Goal: Task Accomplishment & Management: Complete application form

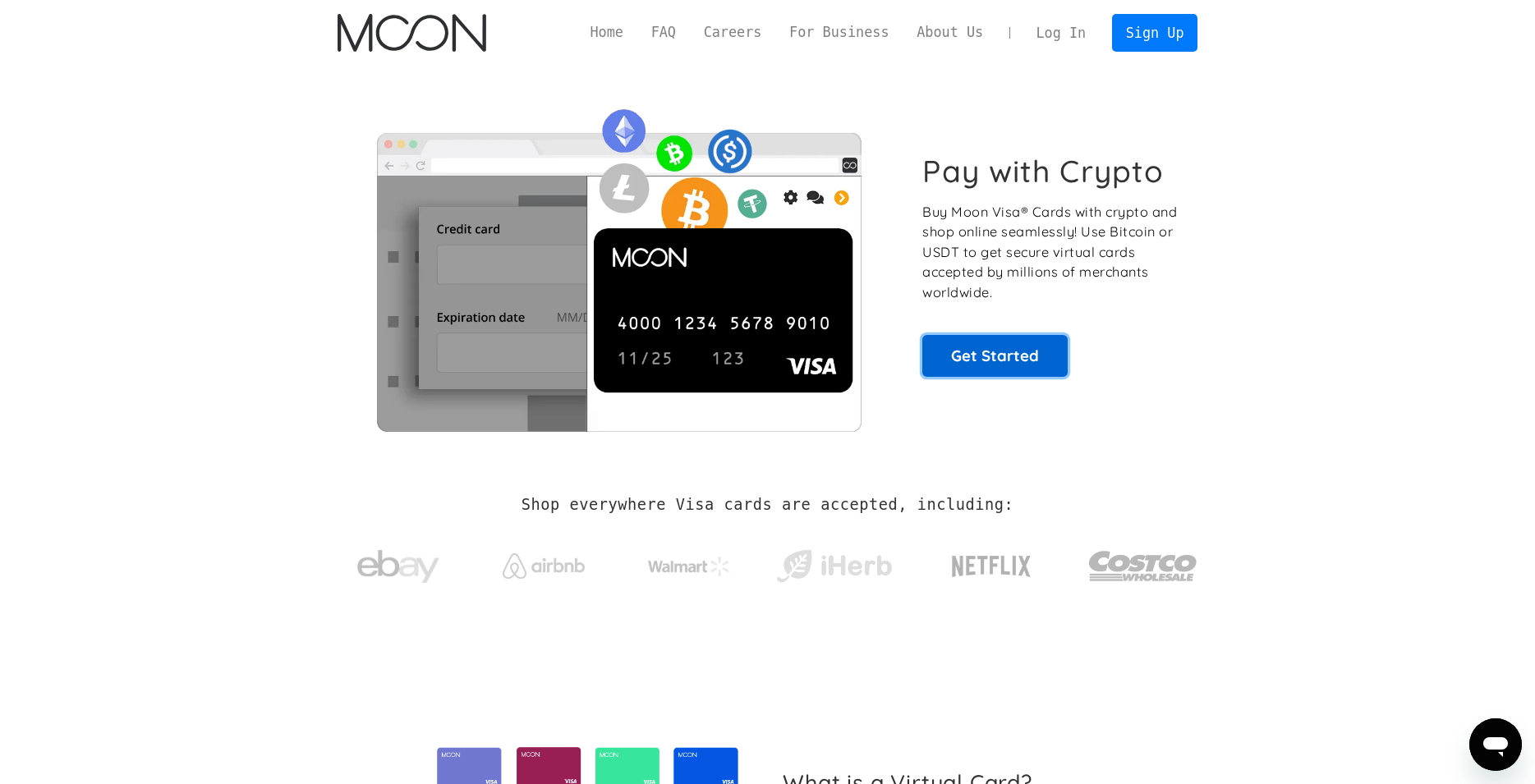
click at [989, 339] on link "Get Started" at bounding box center [995, 355] width 146 height 41
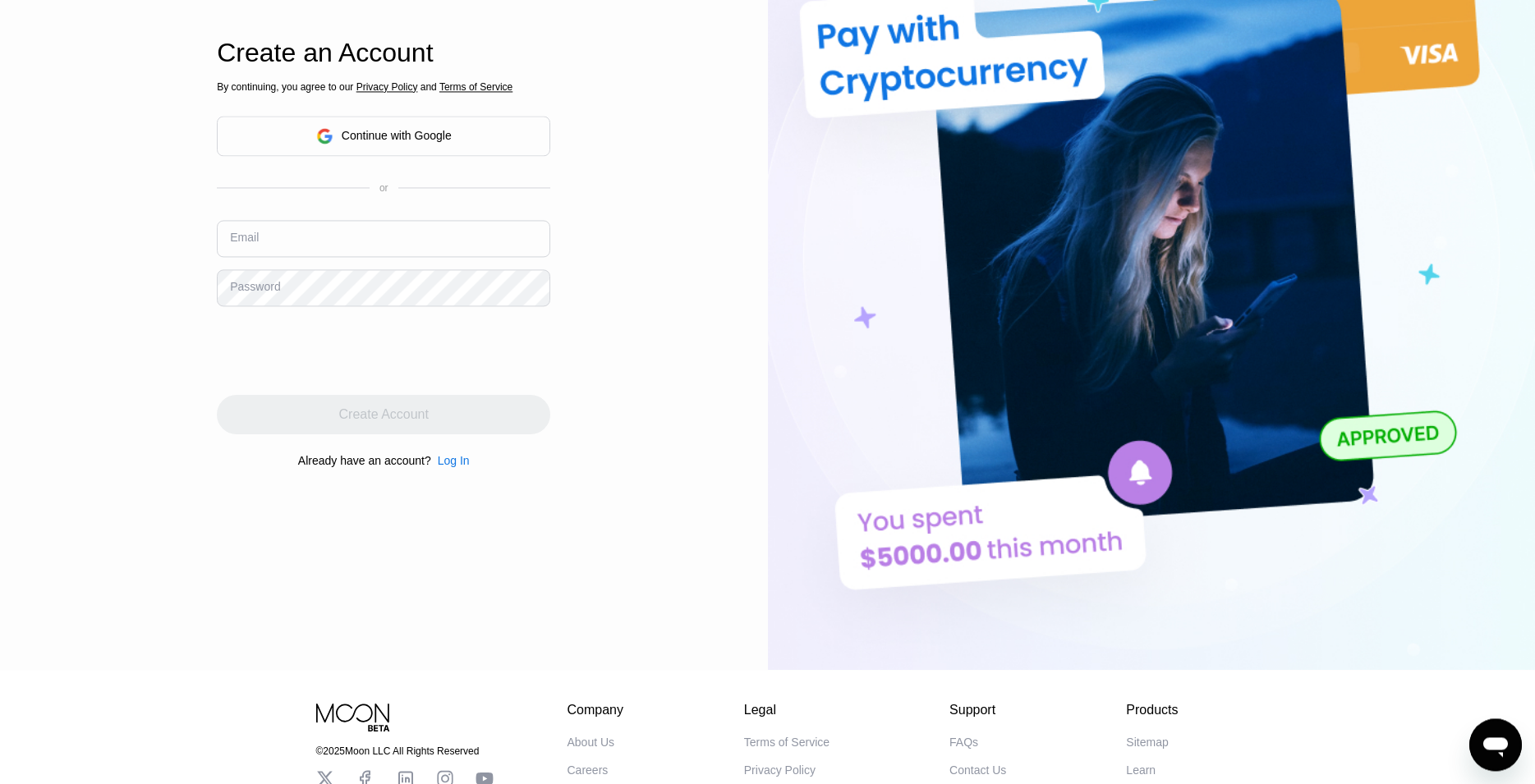
scroll to position [331, 0]
